Goal: Use online tool/utility: Utilize a website feature to perform a specific function

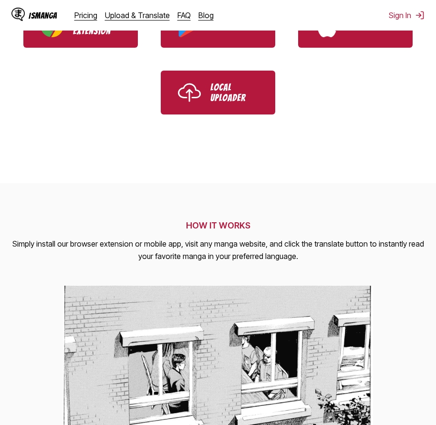
scroll to position [238, 0]
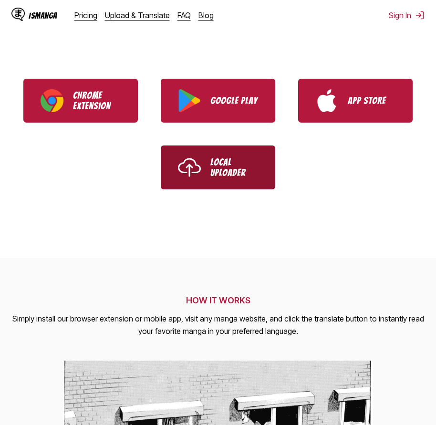
click at [173, 181] on link "Local Uploader" at bounding box center [218, 167] width 114 height 44
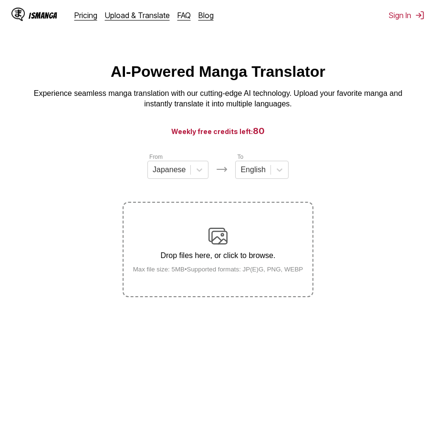
click at [205, 245] on div "Drop files here, or click to browse. Max file size: 5MB • Supported formats: JP…" at bounding box center [217, 249] width 185 height 46
click at [0, 0] on input "Drop files here, or click to browse. Max file size: 5MB • Supported formats: JP…" at bounding box center [0, 0] width 0 height 0
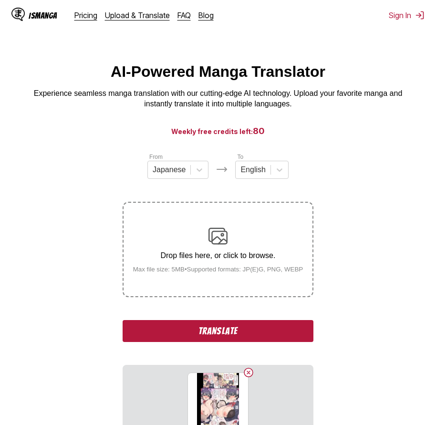
click at [245, 328] on button "Translate" at bounding box center [218, 331] width 191 height 22
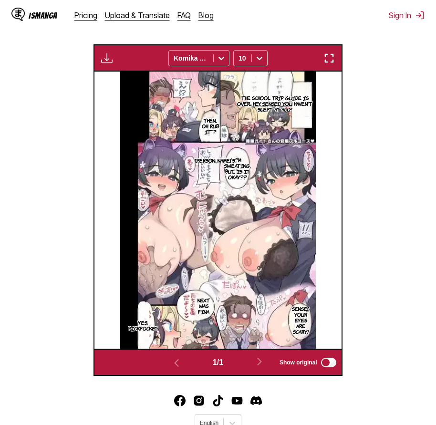
scroll to position [317, 0]
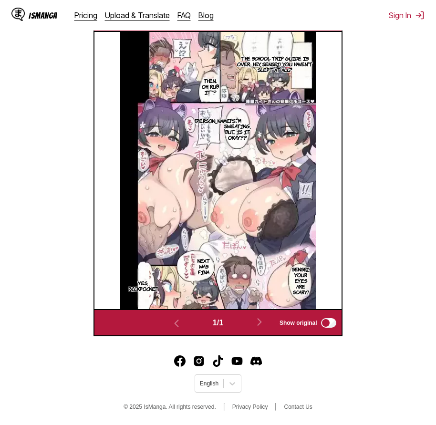
click at [325, 332] on div "1 / 1 Show original" at bounding box center [217, 322] width 248 height 27
click at [327, 317] on label "Show original" at bounding box center [308, 323] width 58 height 12
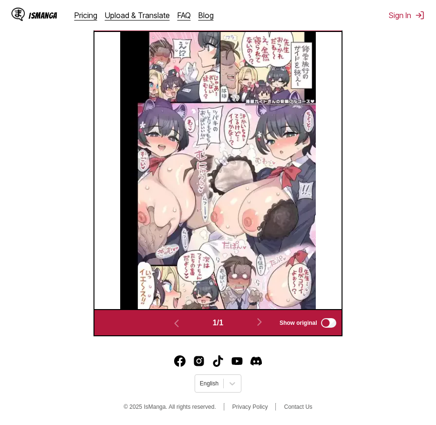
click at [327, 317] on label "Show original" at bounding box center [308, 323] width 58 height 12
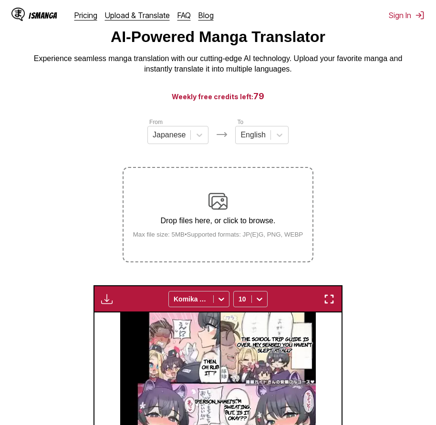
scroll to position [31, 0]
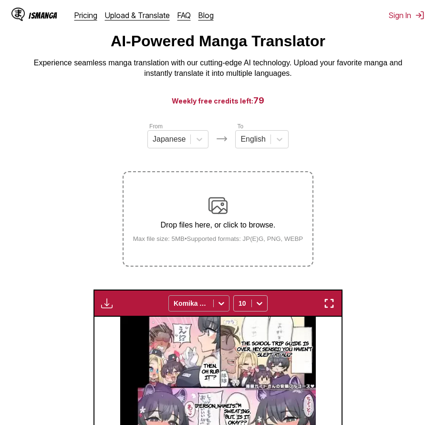
click at [208, 305] on div at bounding box center [191, 303] width 35 height 10
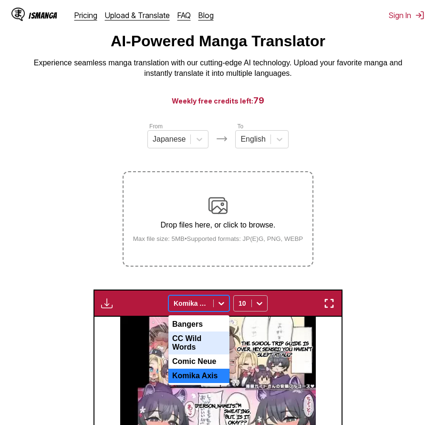
click at [218, 342] on div "CC Wild Words" at bounding box center [198, 342] width 61 height 23
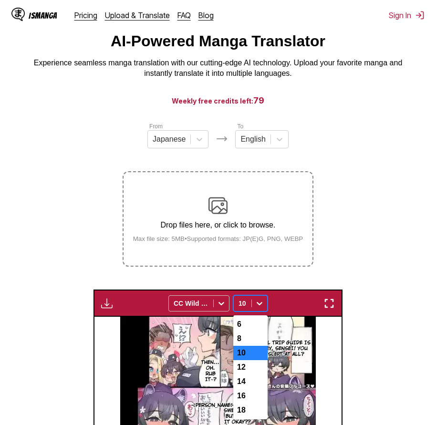
scroll to position [40, 0]
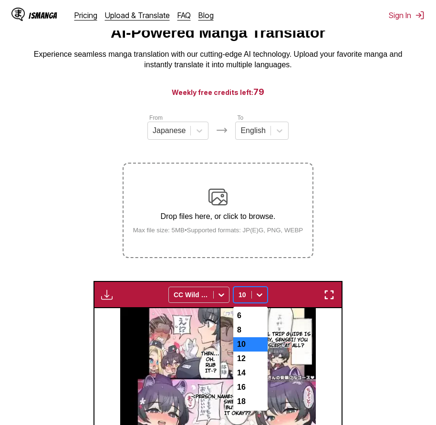
click at [257, 302] on div at bounding box center [259, 294] width 15 height 15
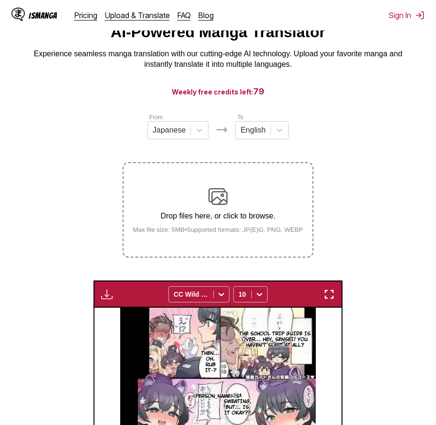
click at [385, 305] on section "From Japanese To English Drop files here, or click to browse. Max file size: 5M…" at bounding box center [218, 362] width 421 height 499
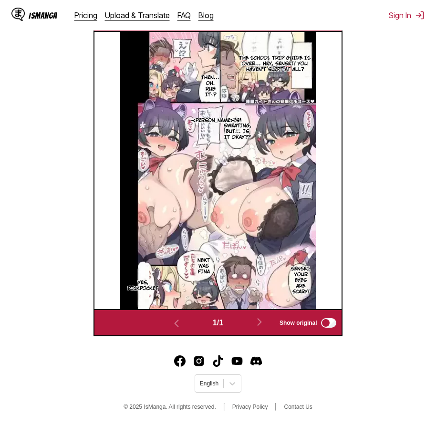
scroll to position [317, 0]
